Goal: Task Accomplishment & Management: Manage account settings

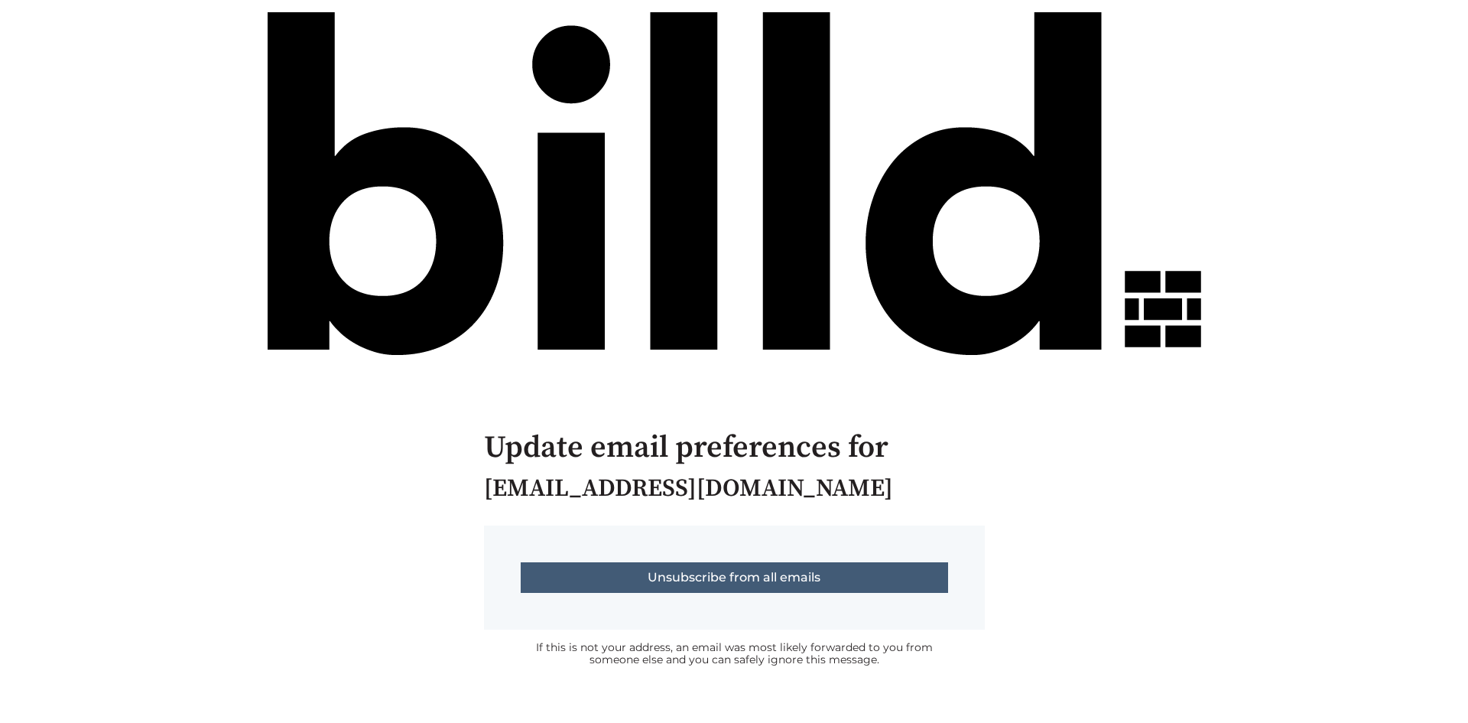
click at [720, 580] on input "Unsubscribe from all emails" at bounding box center [734, 577] width 427 height 31
